Goal: Information Seeking & Learning: Learn about a topic

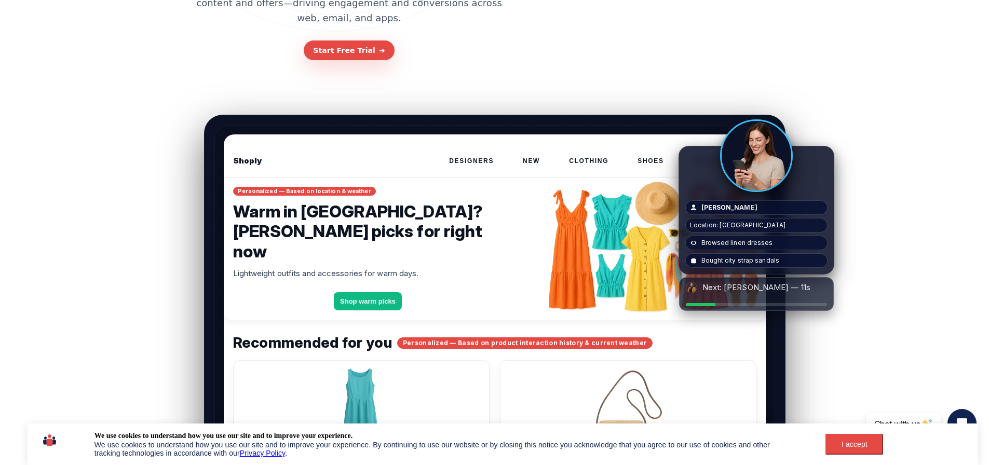
scroll to position [208, 0]
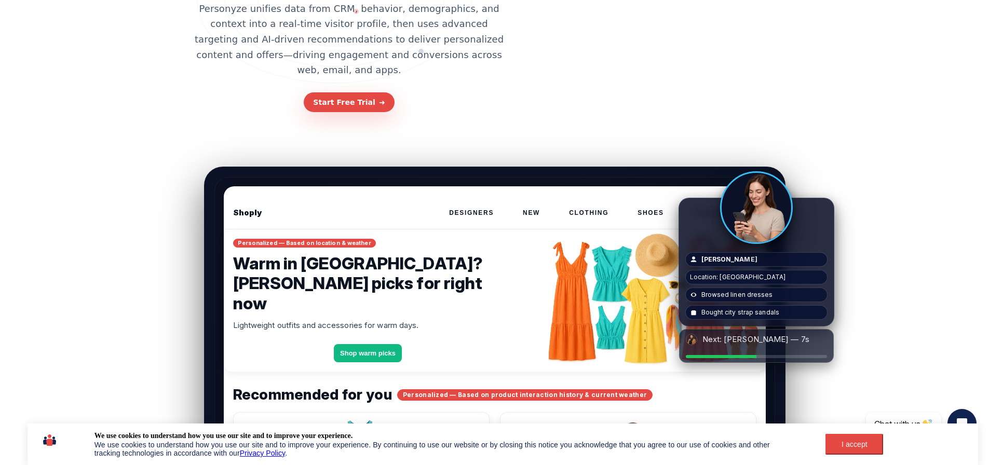
click at [852, 445] on div "I accept" at bounding box center [853, 444] width 45 height 8
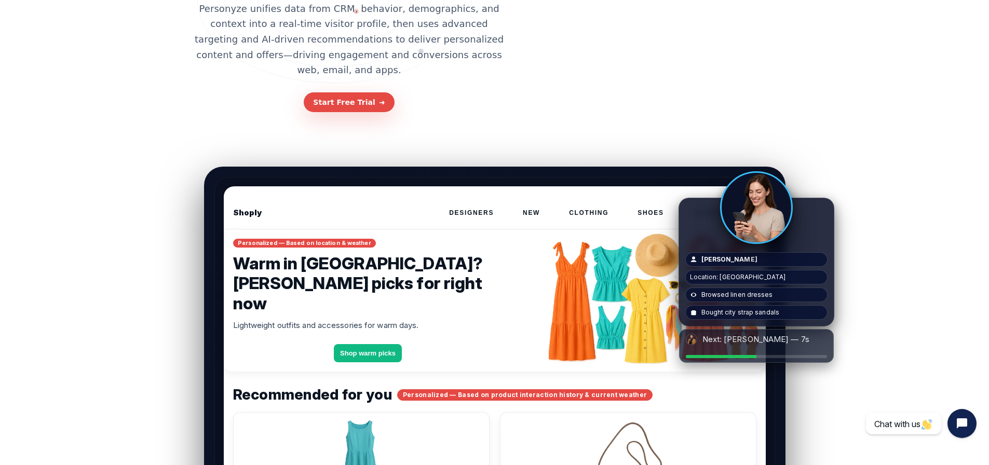
scroll to position [0, 0]
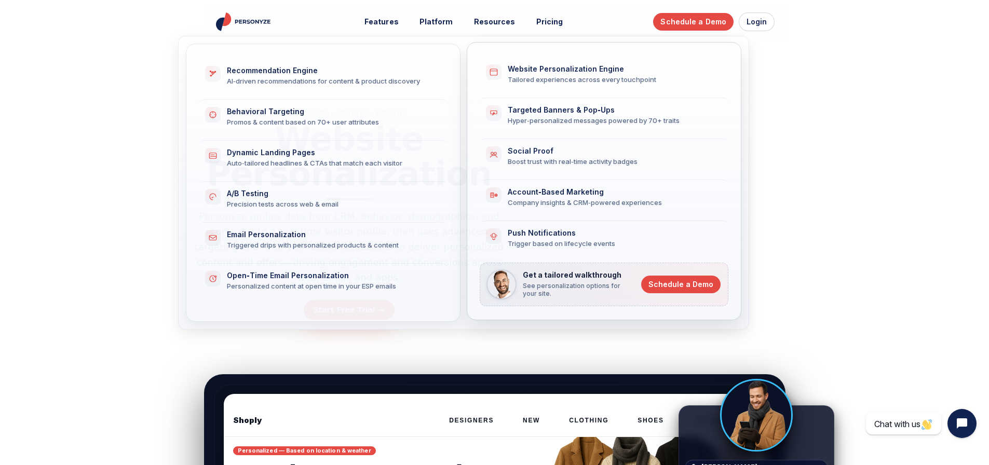
click at [617, 119] on div "Hyper‑personalized messages powered by 70+ traits" at bounding box center [612, 120] width 208 height 9
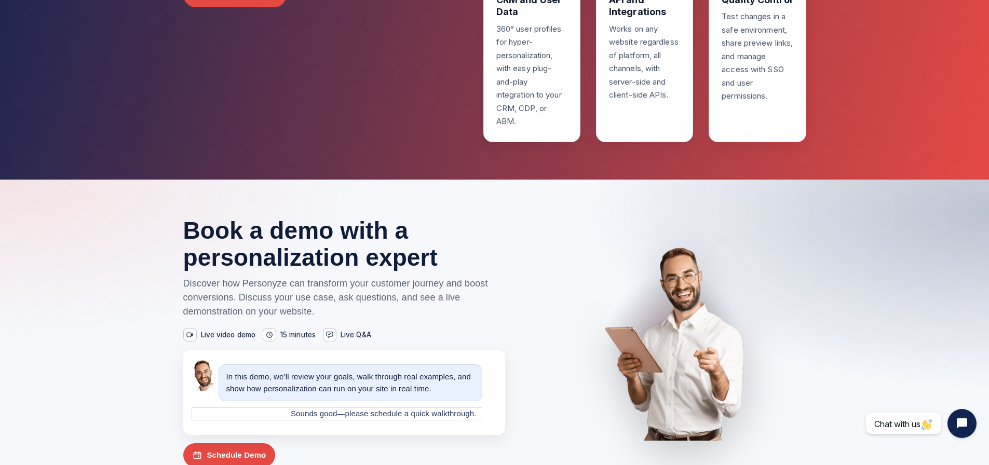
scroll to position [1972, 0]
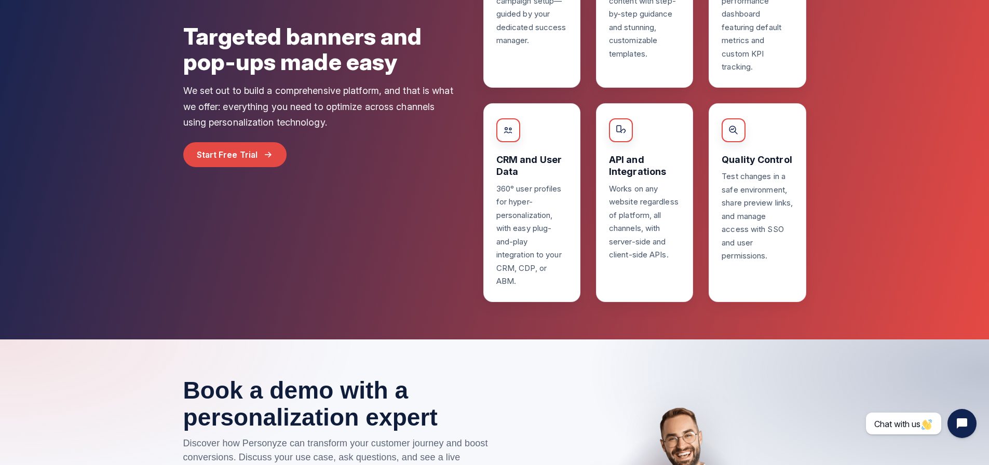
drag, startPoint x: 985, startPoint y: 399, endPoint x: 978, endPoint y: 368, distance: 31.5
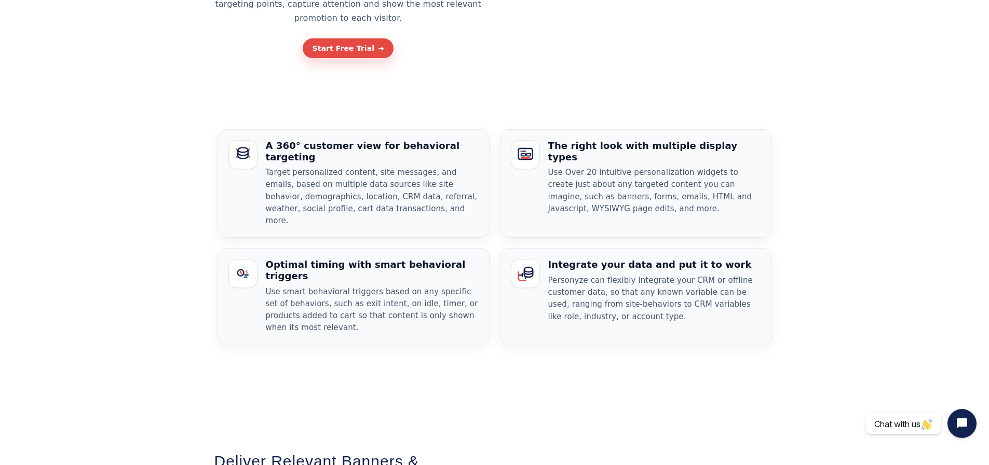
scroll to position [0, 0]
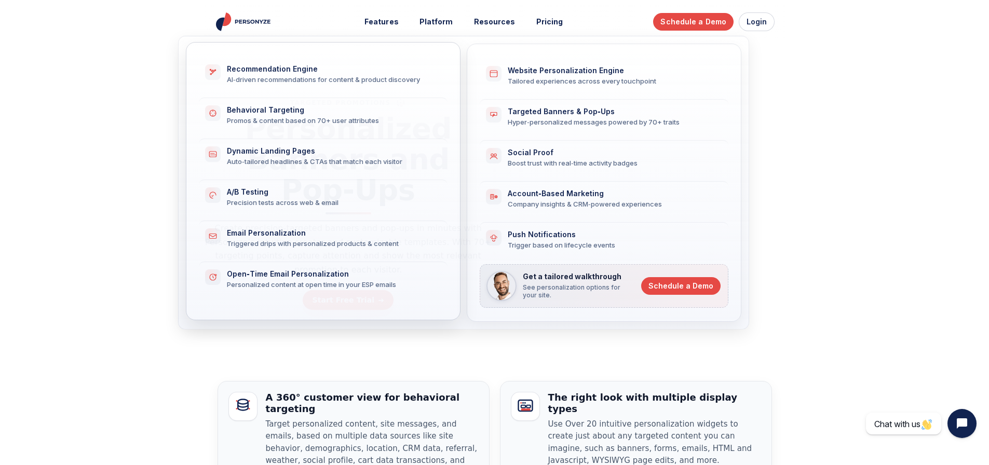
click at [321, 162] on div "Auto‑tailored headlines & CTAs that match each visitor" at bounding box center [331, 161] width 208 height 9
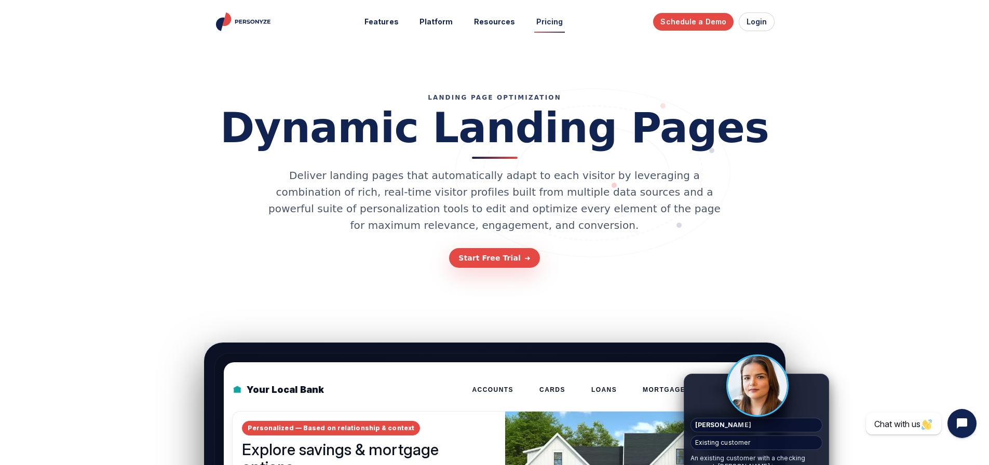
click at [552, 19] on link "Pricing" at bounding box center [550, 21] width 42 height 19
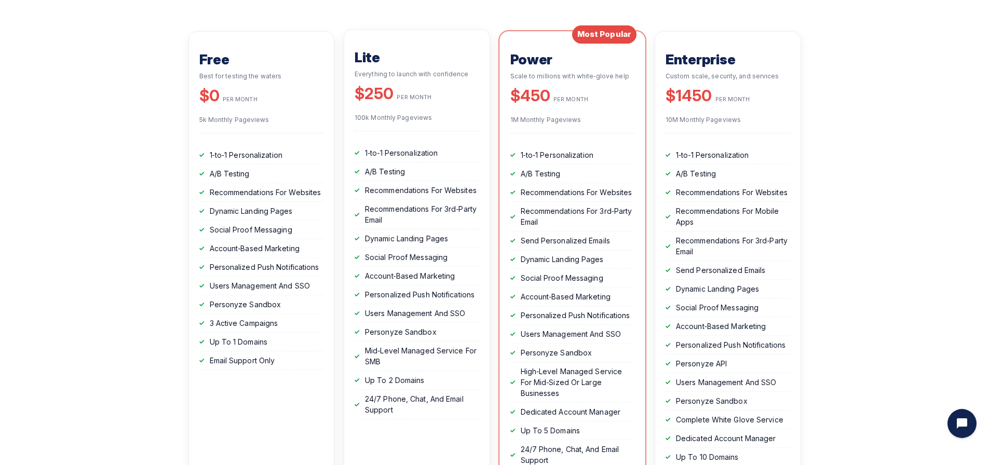
scroll to position [259, 0]
click at [418, 64] on h3 "Lite" at bounding box center [416, 56] width 125 height 16
click at [451, 62] on h3 "Lite" at bounding box center [416, 56] width 125 height 16
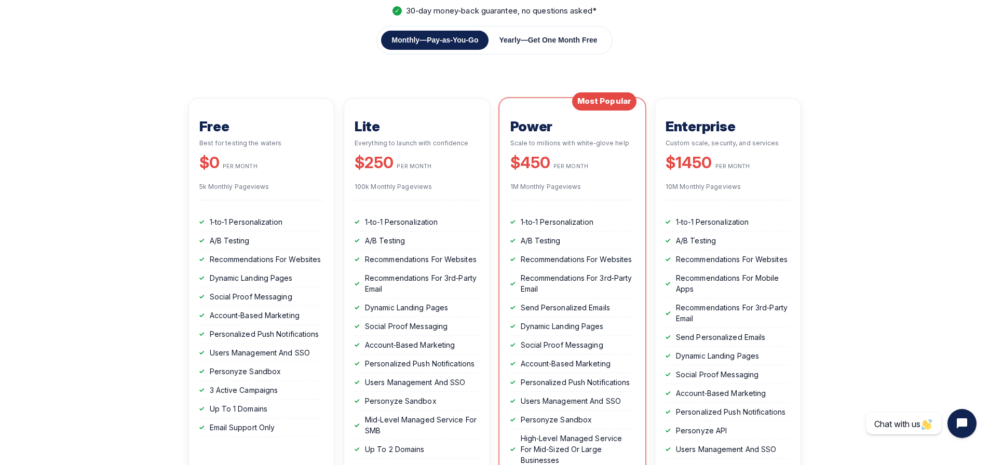
scroll to position [0, 0]
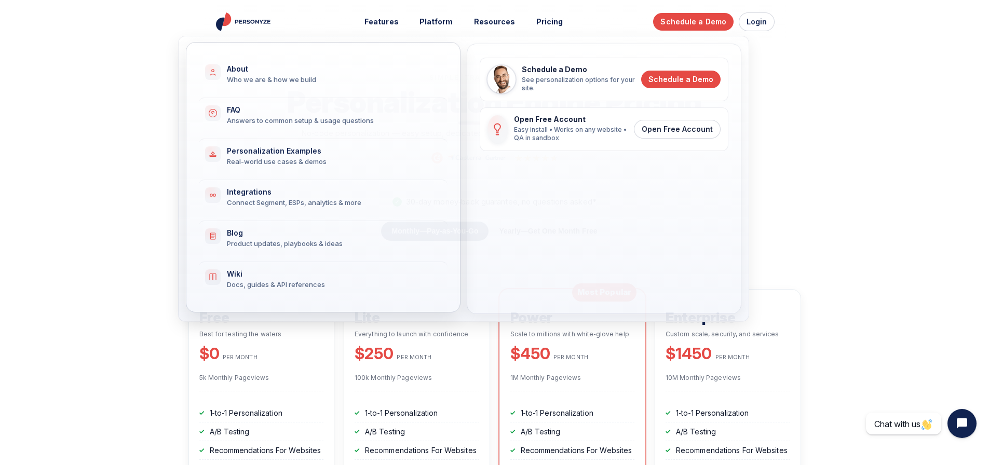
click at [343, 205] on div "Connect Segment, ESPs, analytics & more" at bounding box center [331, 202] width 208 height 9
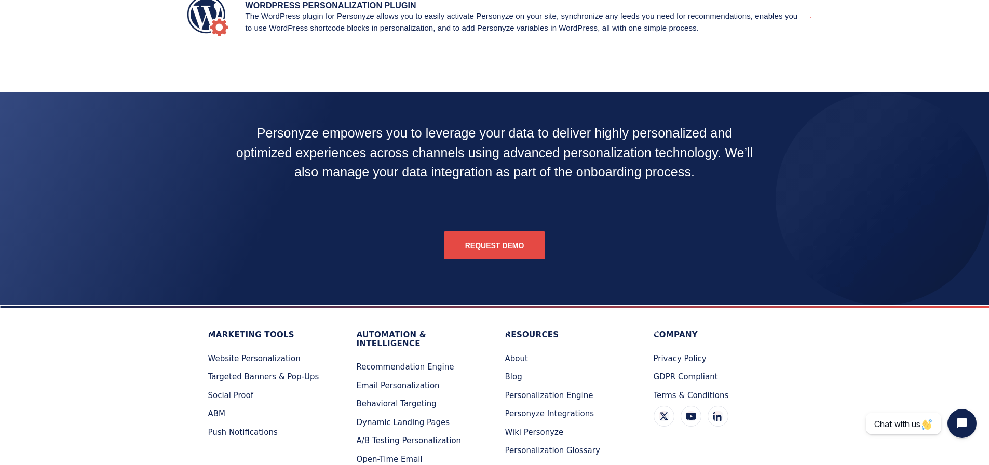
scroll to position [1868, 0]
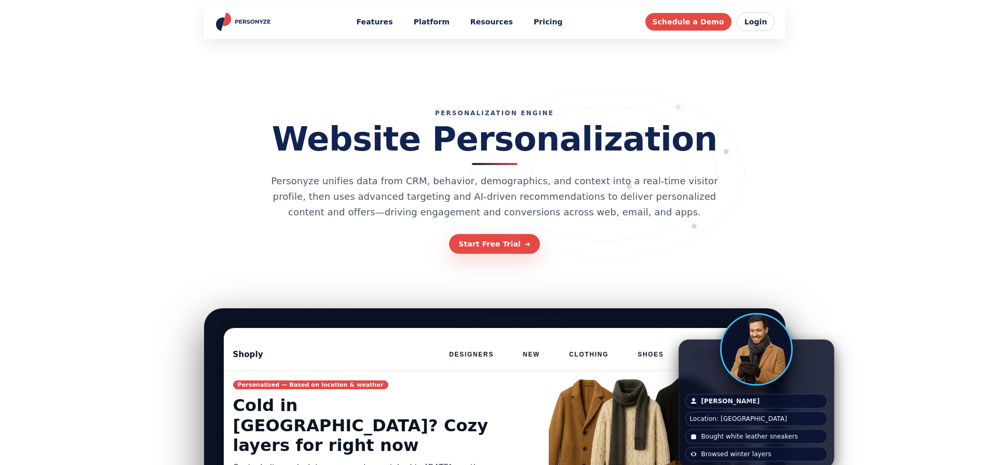
scroll to position [290, 0]
